Goal: Task Accomplishment & Management: Complete application form

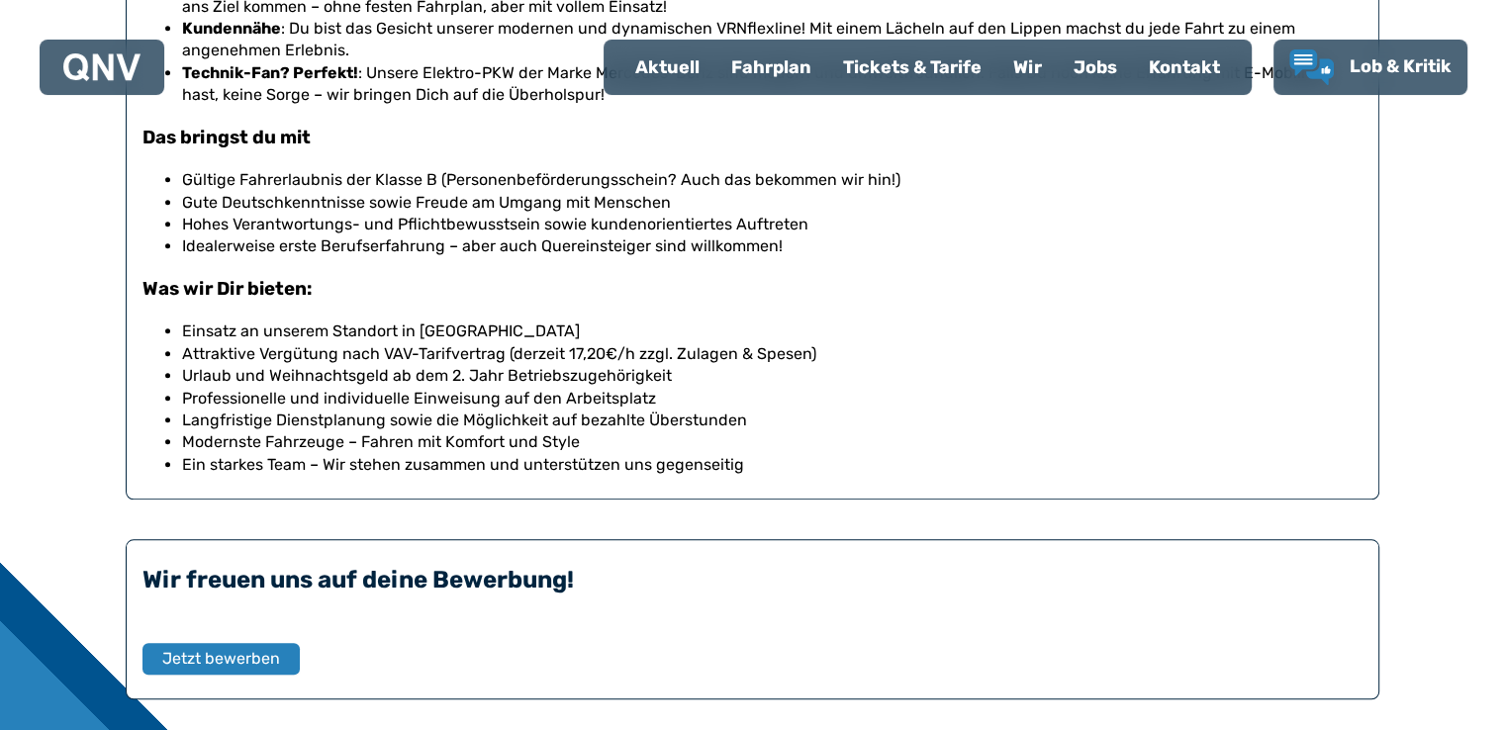
scroll to position [1583, 0]
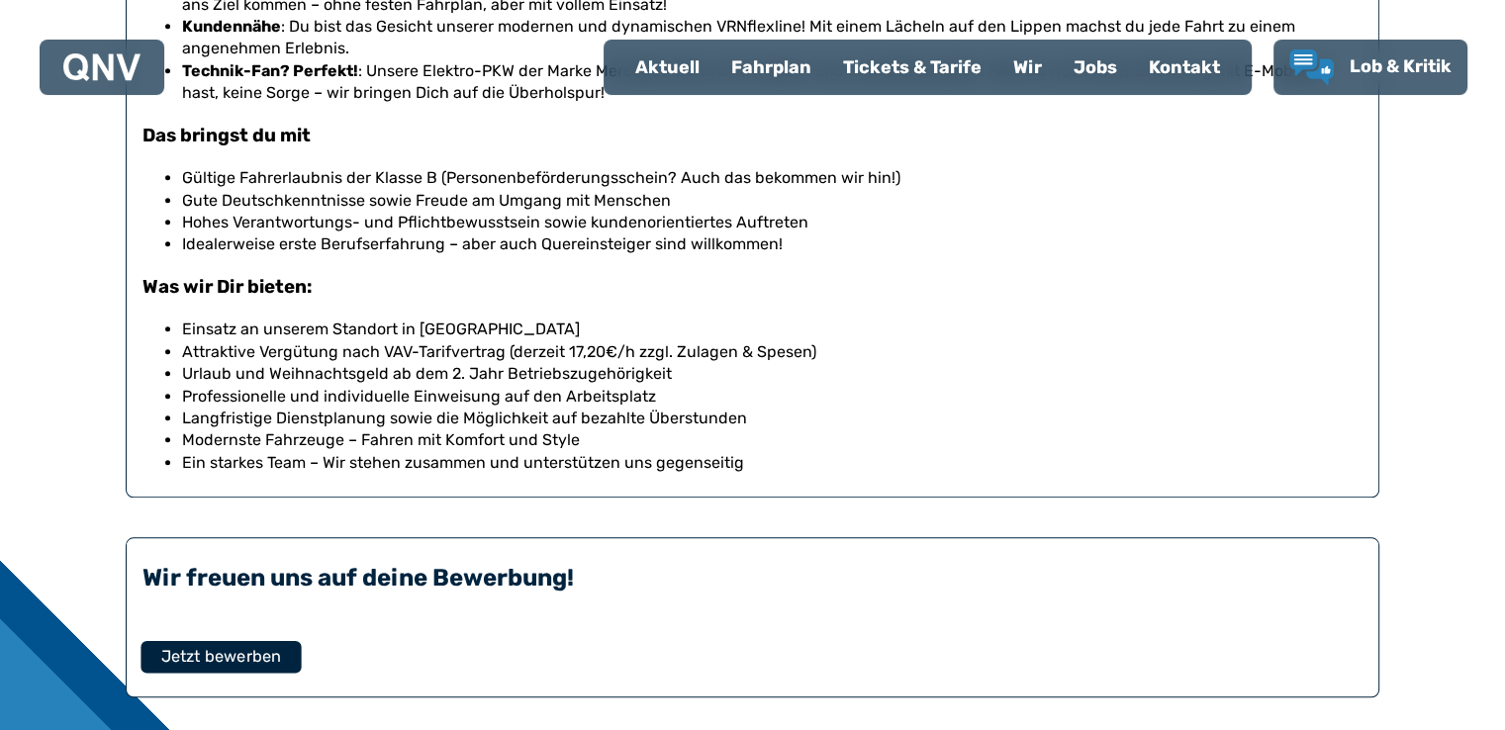
click at [262, 661] on span "Jetzt bewerben" at bounding box center [221, 656] width 120 height 24
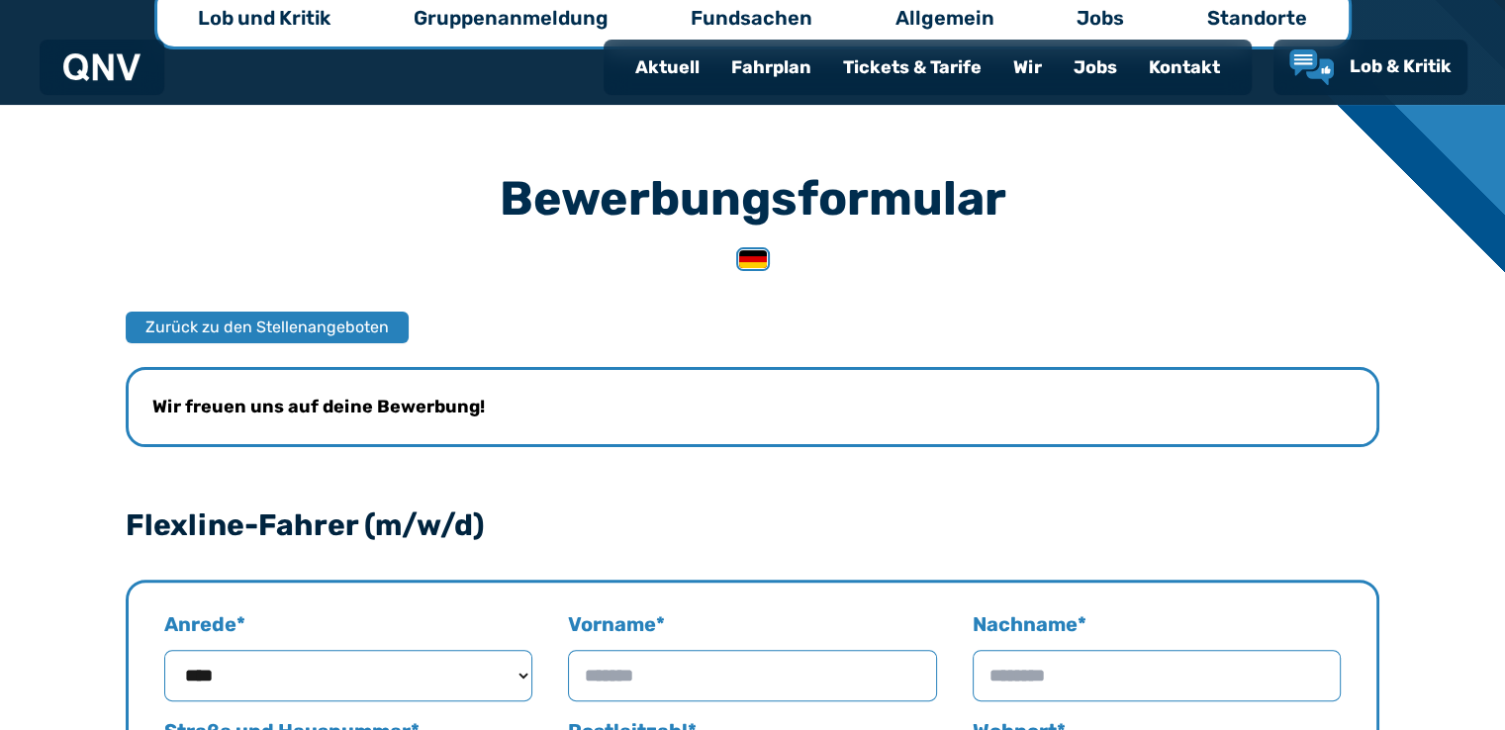
scroll to position [495, 0]
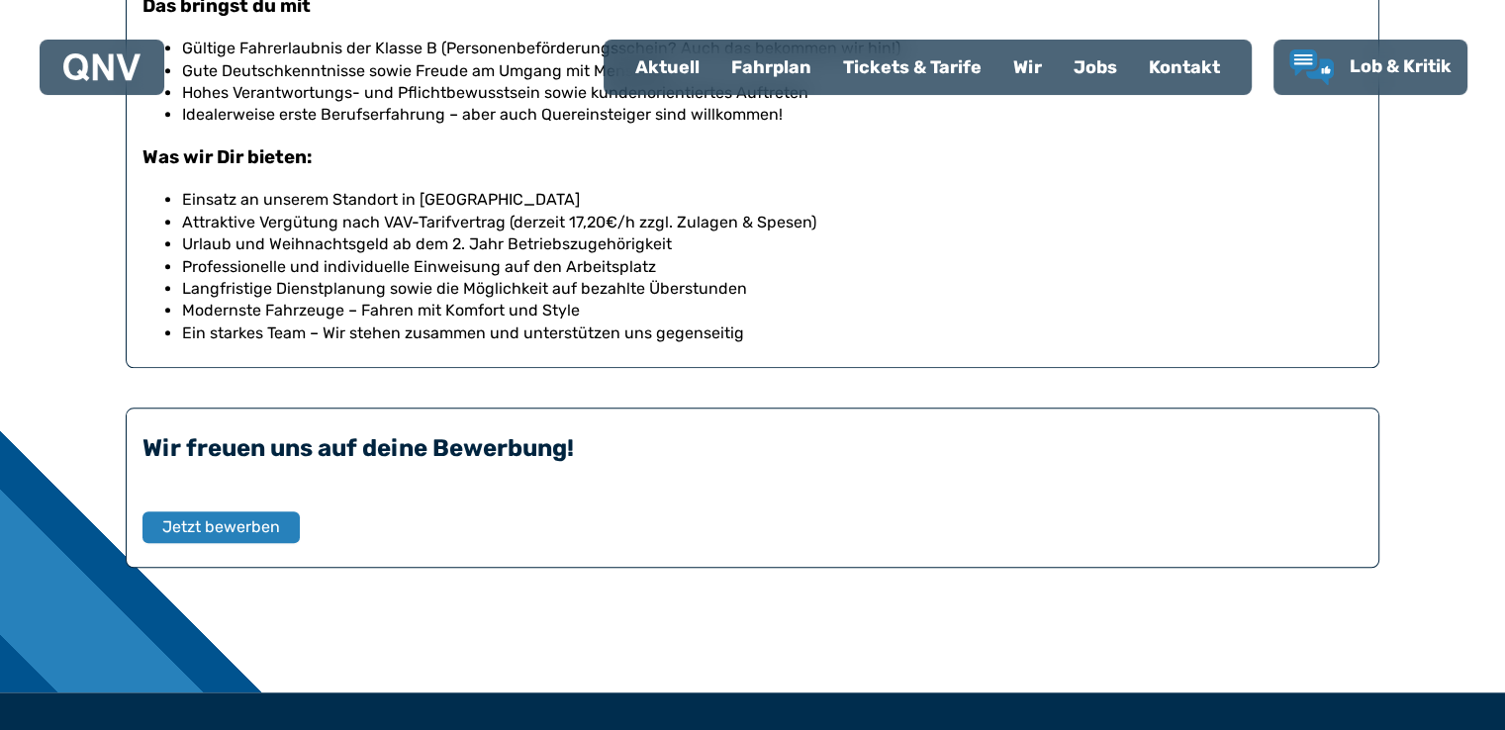
scroll to position [1781, 0]
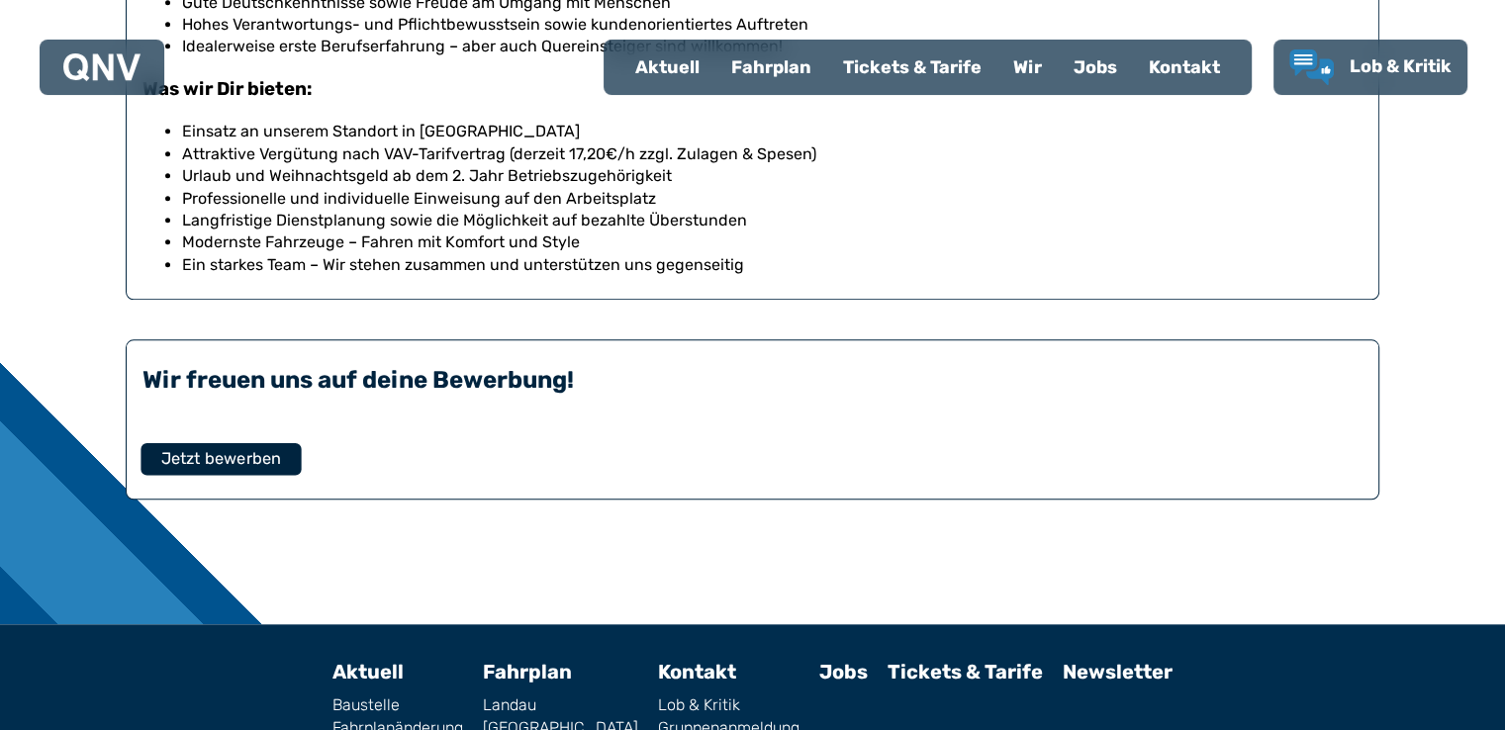
click at [221, 453] on span "Jetzt bewerben" at bounding box center [221, 458] width 120 height 24
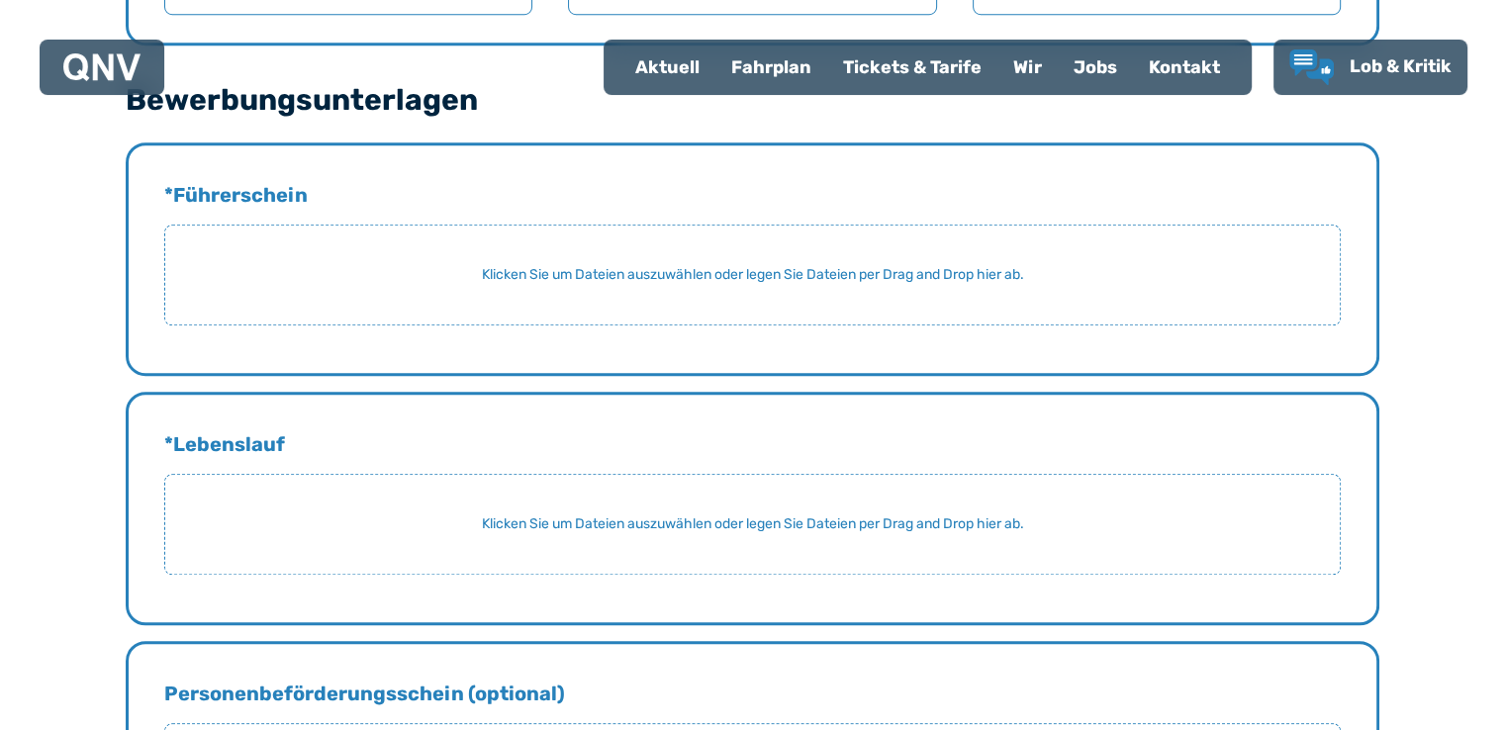
scroll to position [1385, 0]
